Goal: Obtain resource: Obtain resource

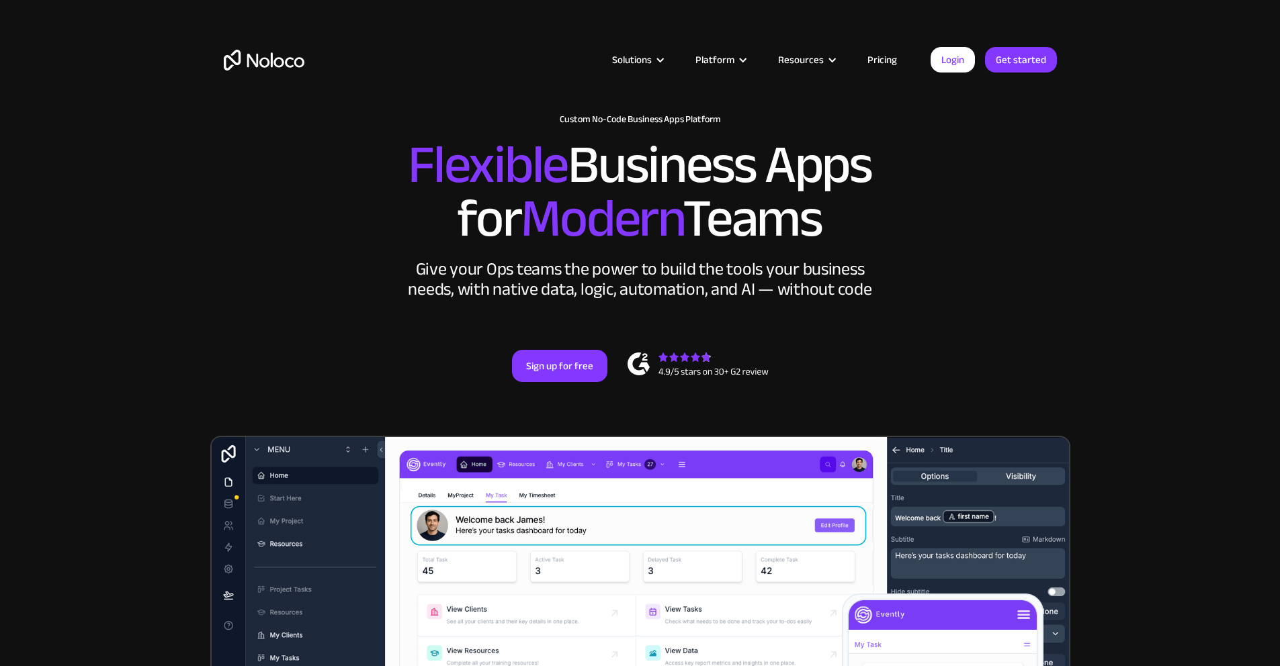
click at [886, 59] on link "Pricing" at bounding box center [881, 59] width 63 height 17
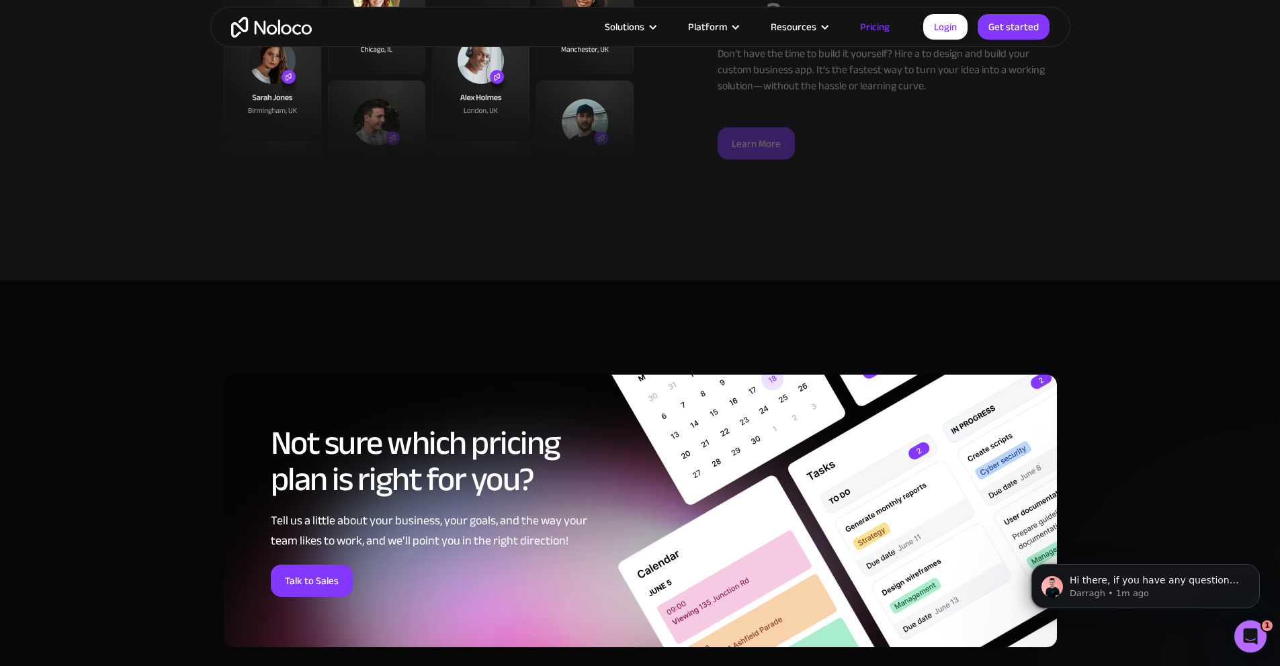
scroll to position [5047, 0]
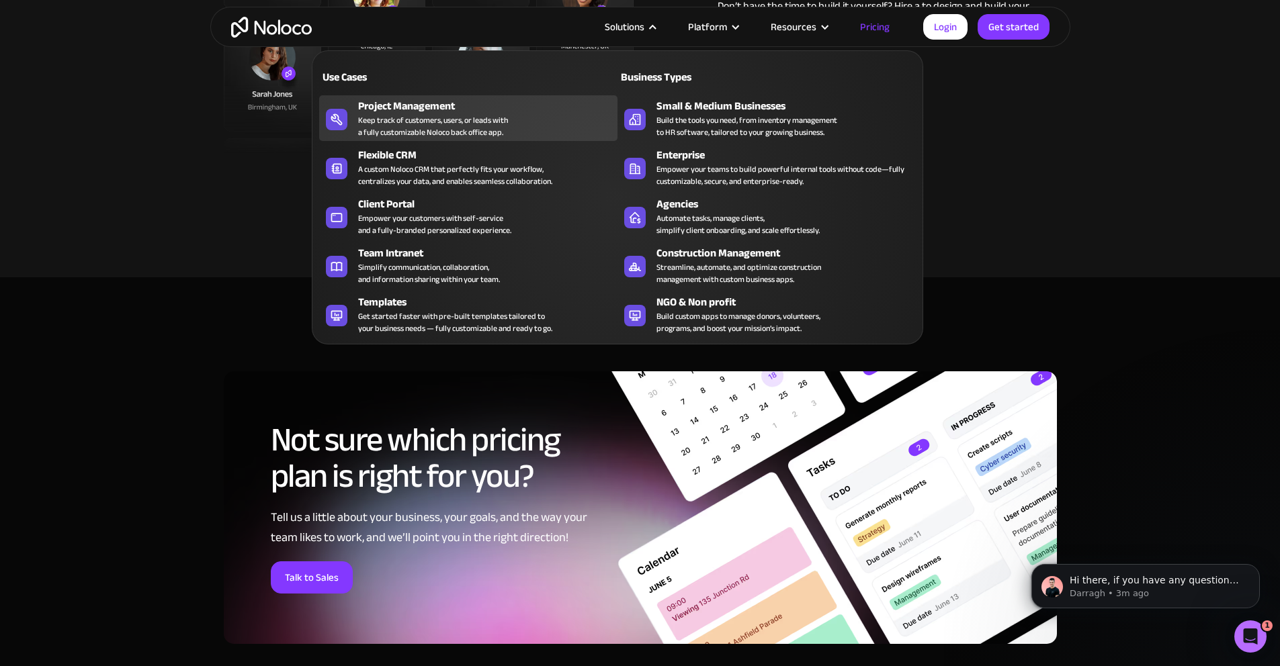
click at [436, 126] on div "Keep track of customers, users, or leads with a fully customizable Noloco back …" at bounding box center [433, 126] width 150 height 24
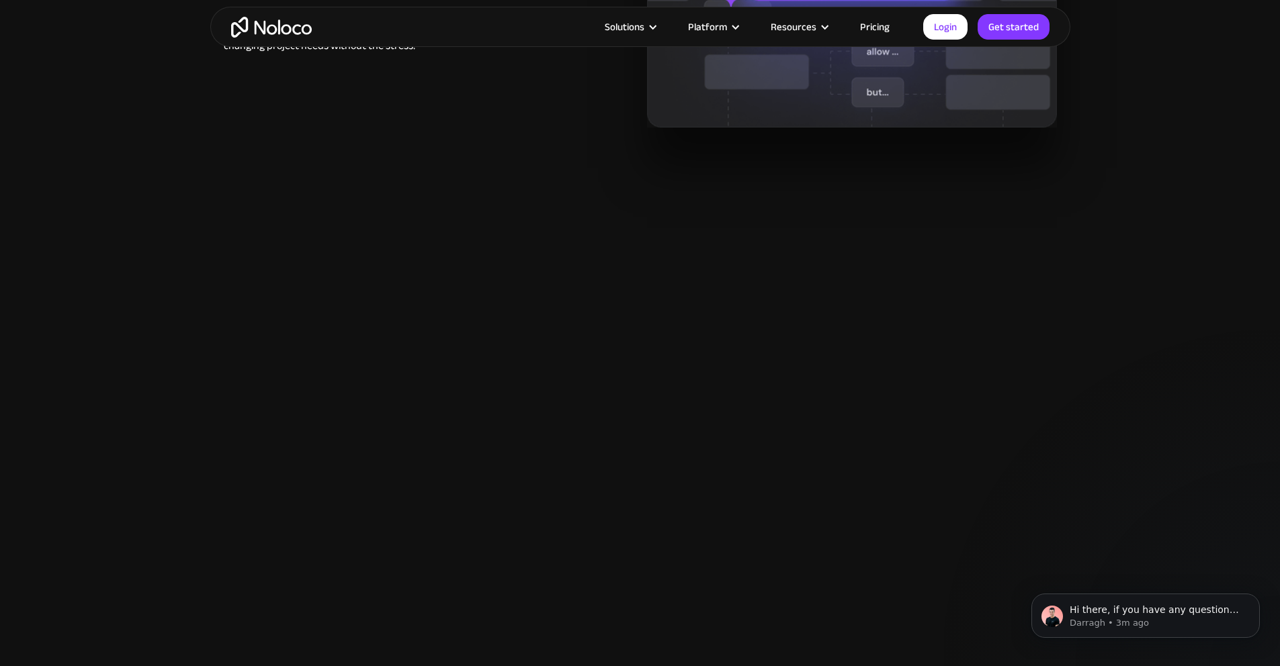
scroll to position [1362, 0]
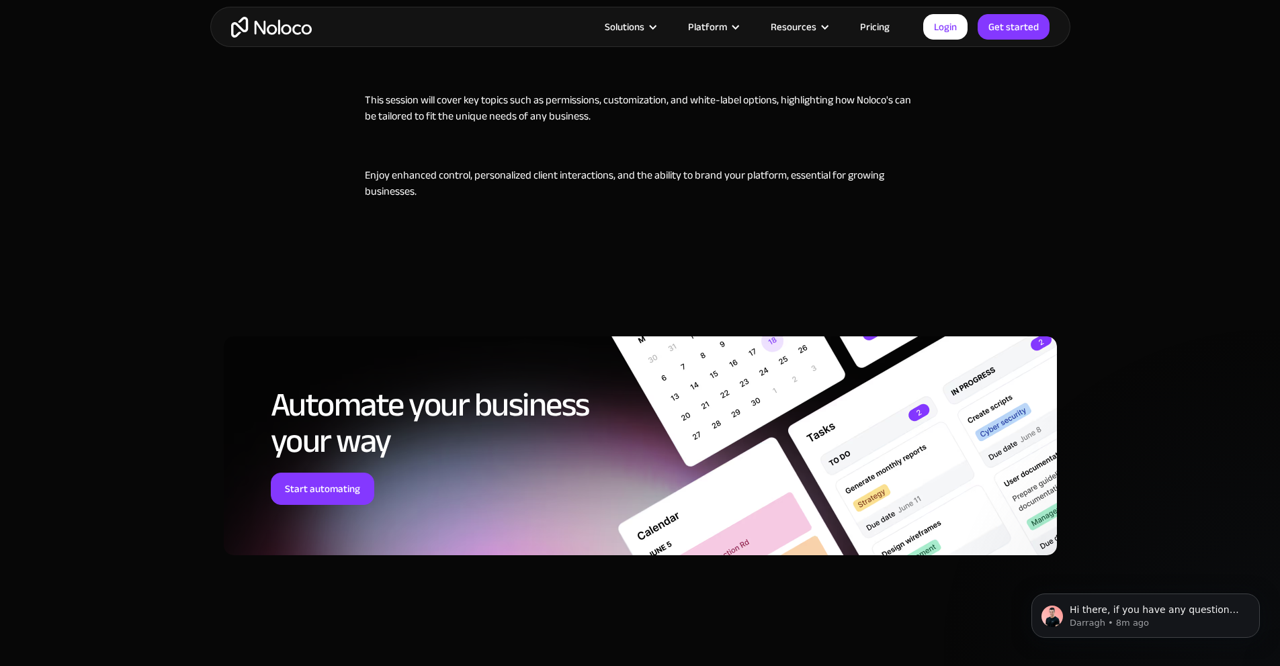
scroll to position [909, 0]
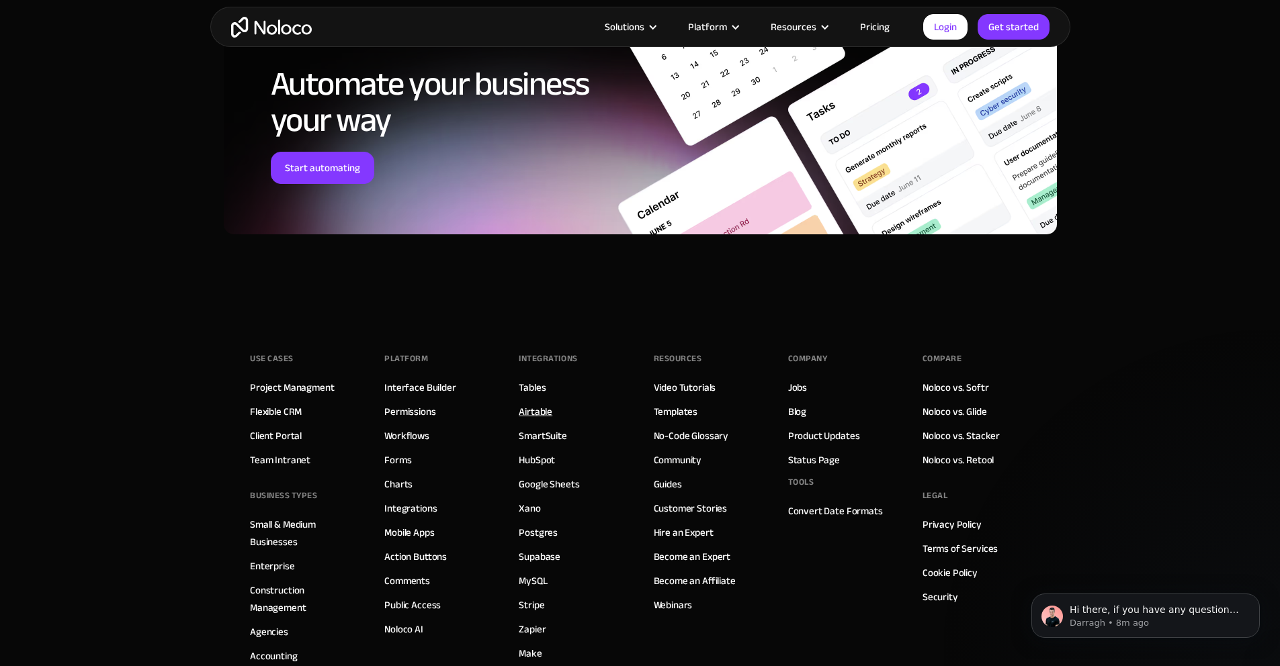
click at [534, 420] on link "Airtable" at bounding box center [536, 411] width 34 height 17
click at [819, 21] on div "Resources" at bounding box center [798, 26] width 89 height 17
click at [810, 27] on div "Resources" at bounding box center [793, 26] width 46 height 17
click at [672, 420] on link "Templates" at bounding box center [676, 411] width 44 height 17
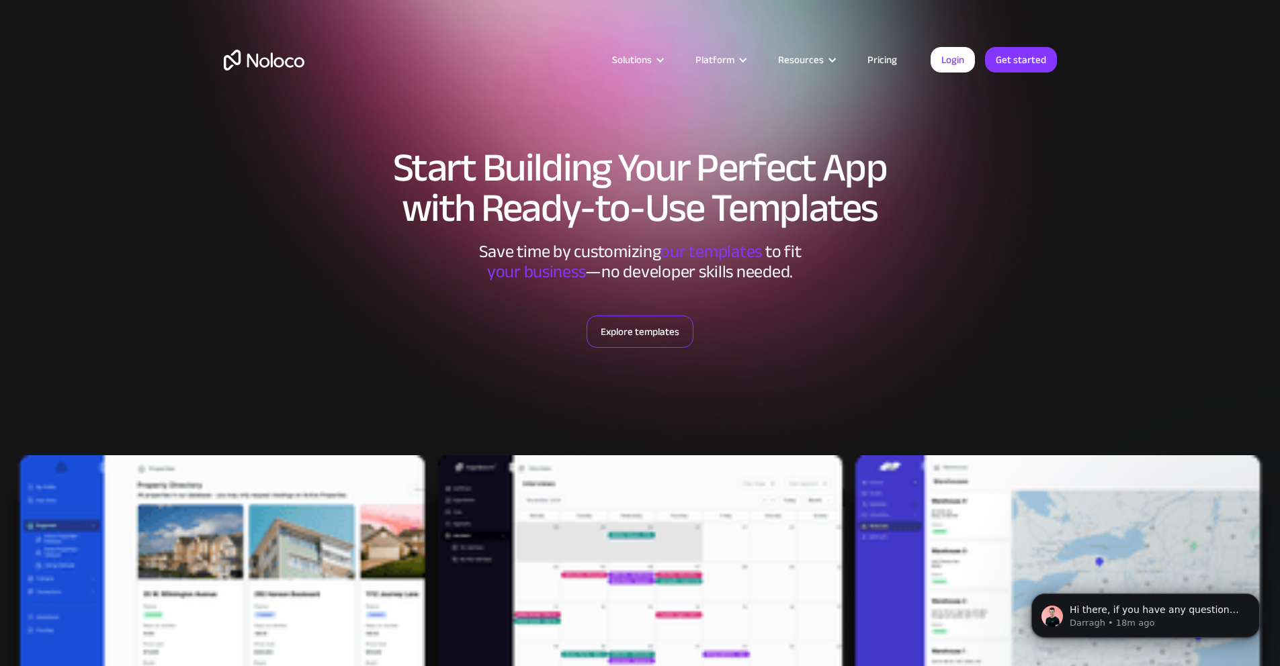
click at [627, 333] on link "Explore templates" at bounding box center [639, 332] width 107 height 32
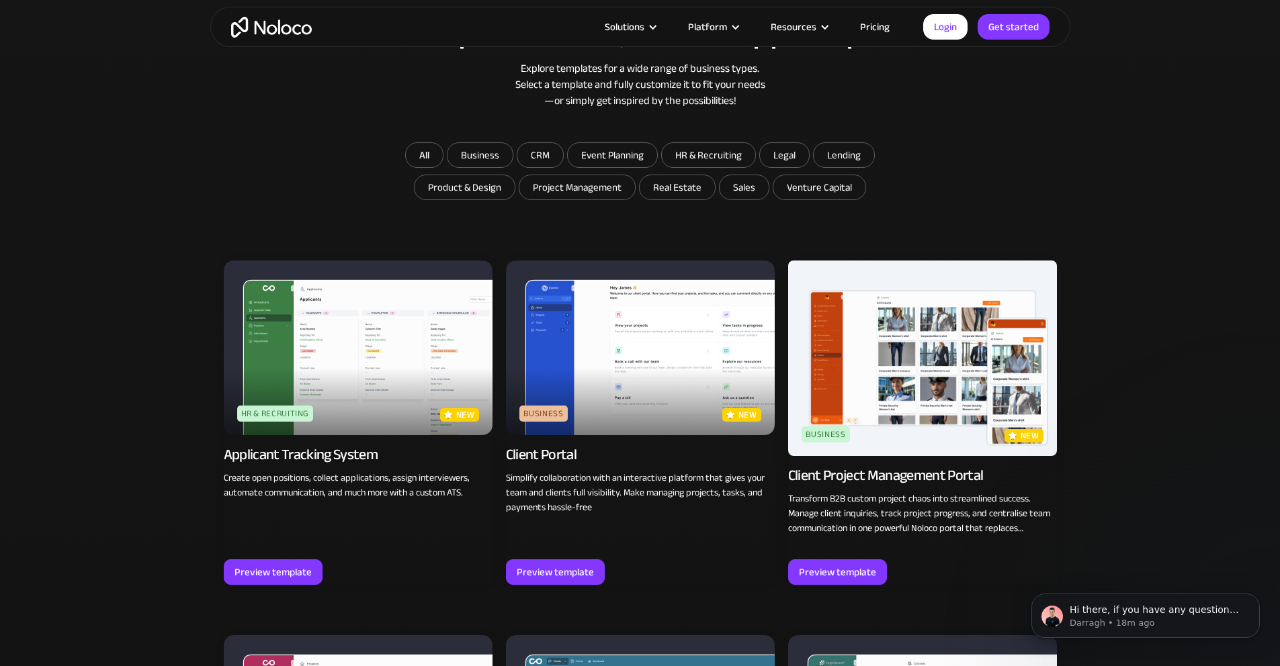
scroll to position [797, 0]
click at [596, 154] on input "Event Planning" at bounding box center [612, 154] width 89 height 24
checkbox input "true"
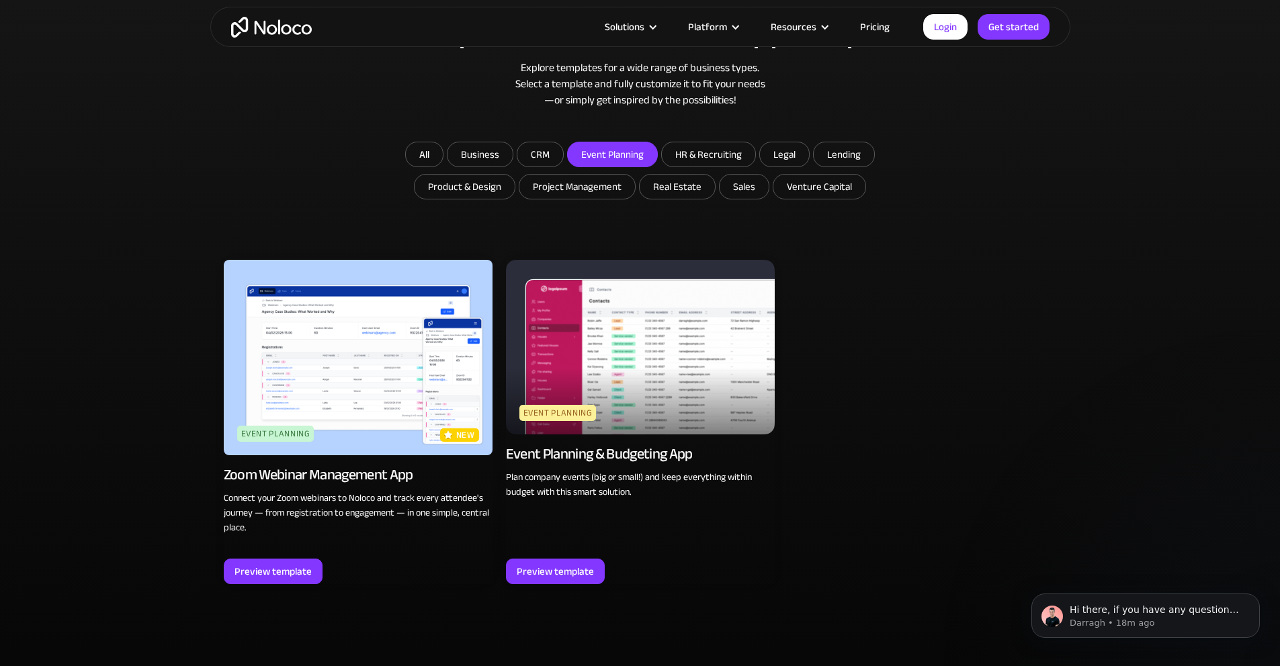
click at [676, 332] on img at bounding box center [640, 347] width 269 height 175
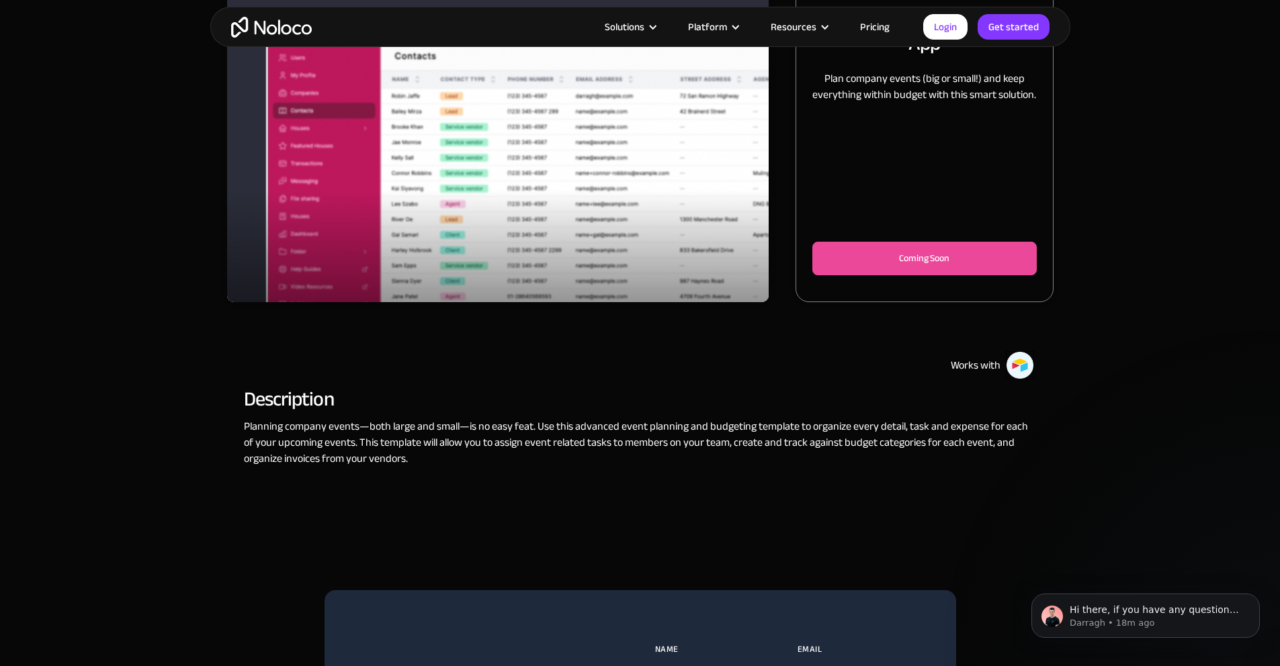
scroll to position [300, 0]
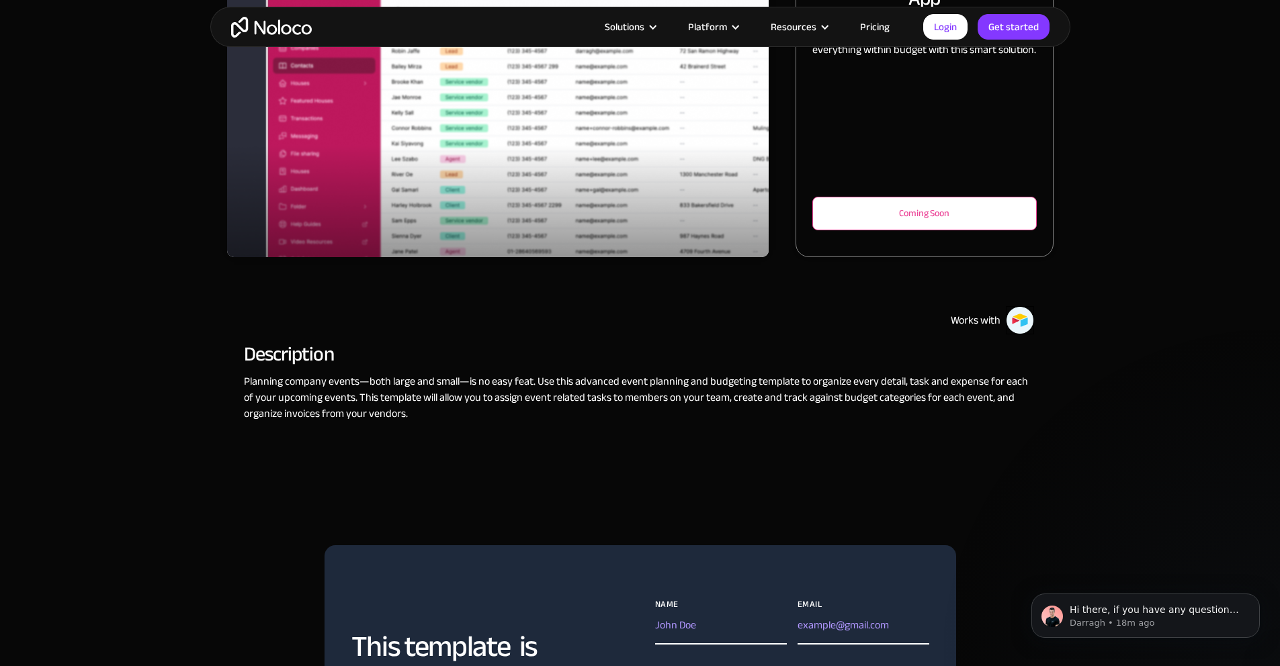
click at [885, 222] on div "Coming Soon" at bounding box center [923, 214] width 179 height 16
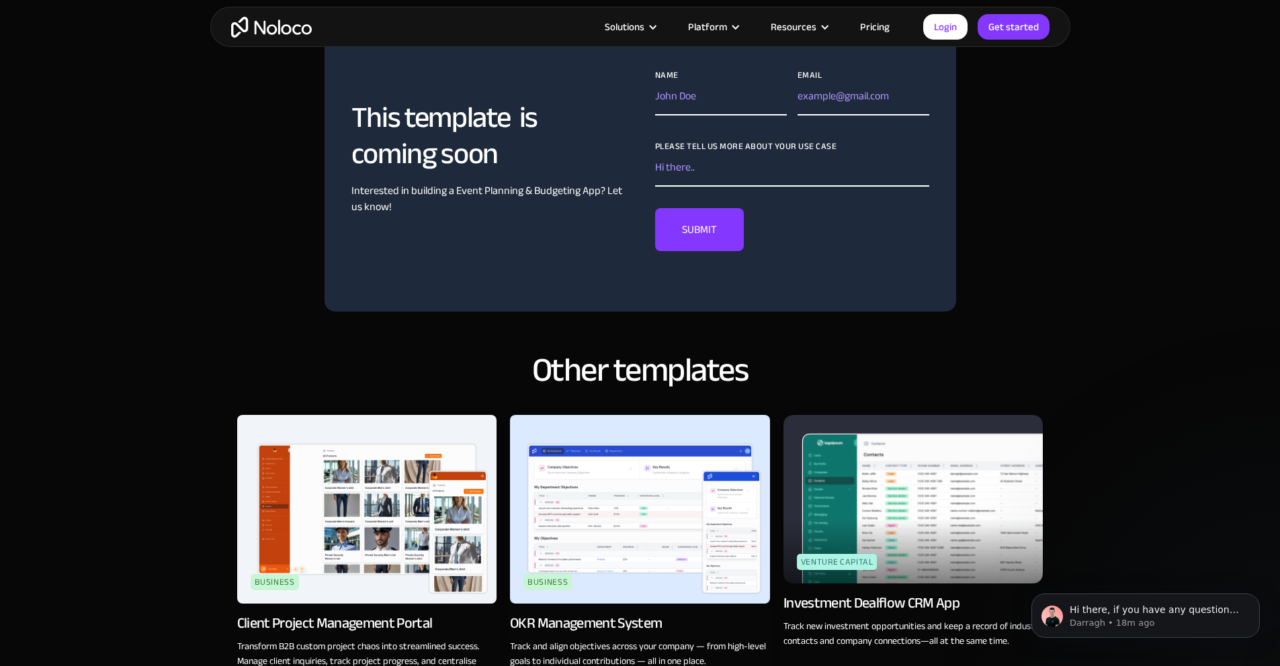
scroll to position [828, 0]
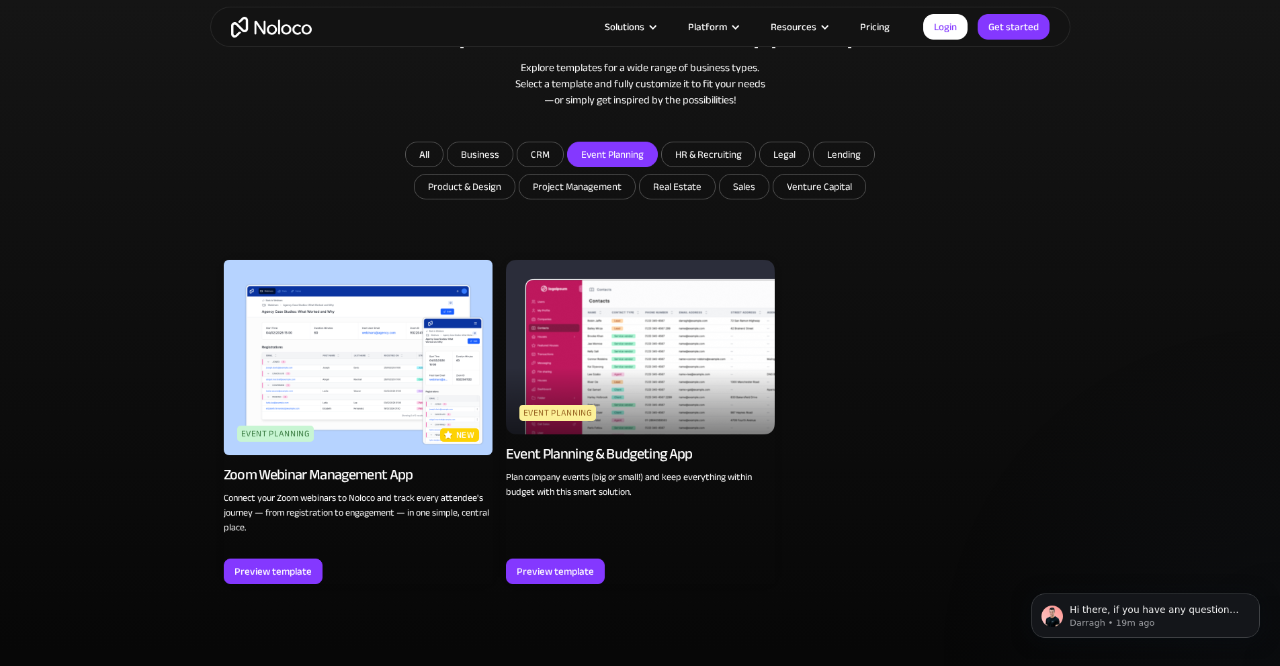
click at [362, 381] on img at bounding box center [358, 357] width 269 height 195
